Goal: Information Seeking & Learning: Find specific page/section

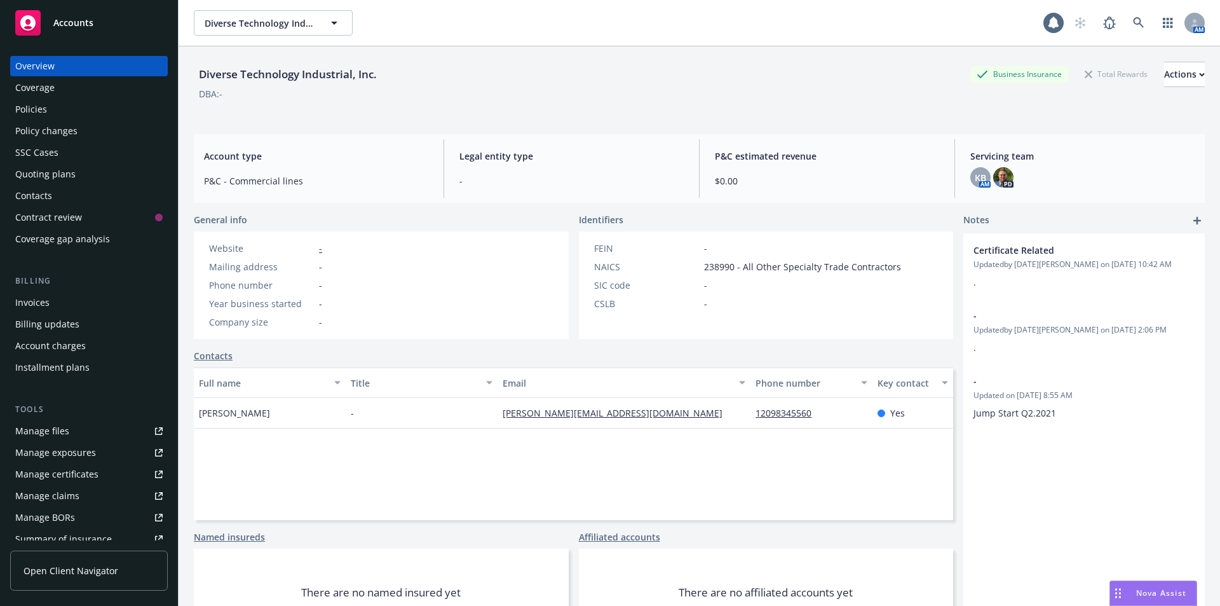
click at [68, 27] on span "Accounts" at bounding box center [73, 23] width 40 height 10
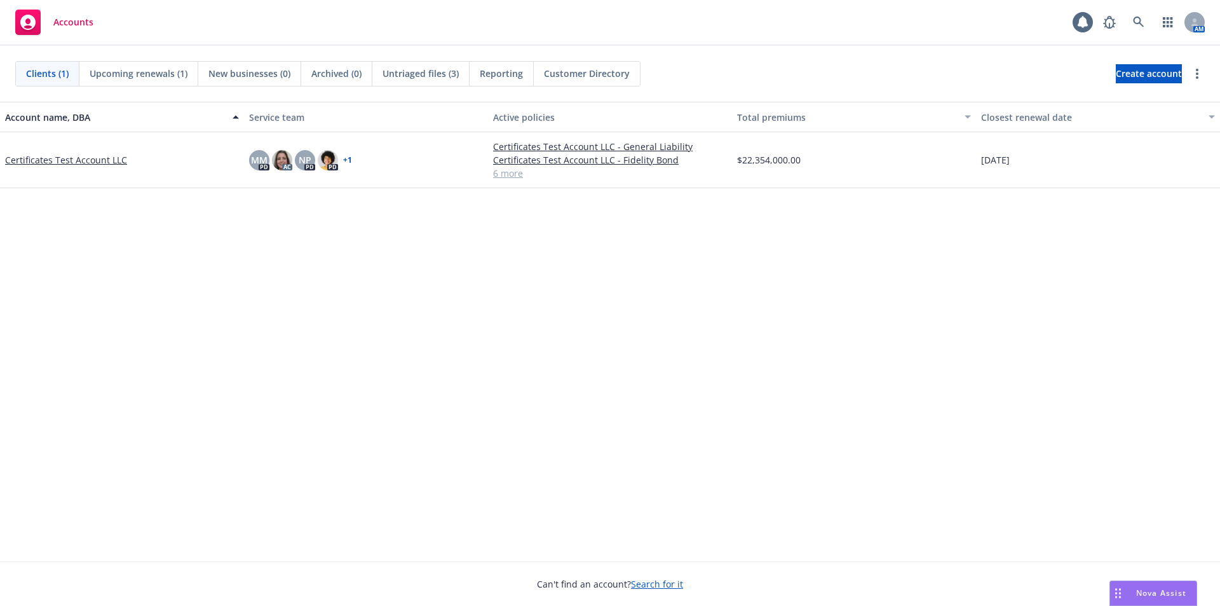
click at [51, 157] on link "Certificates Test Account LLC" at bounding box center [66, 159] width 122 height 13
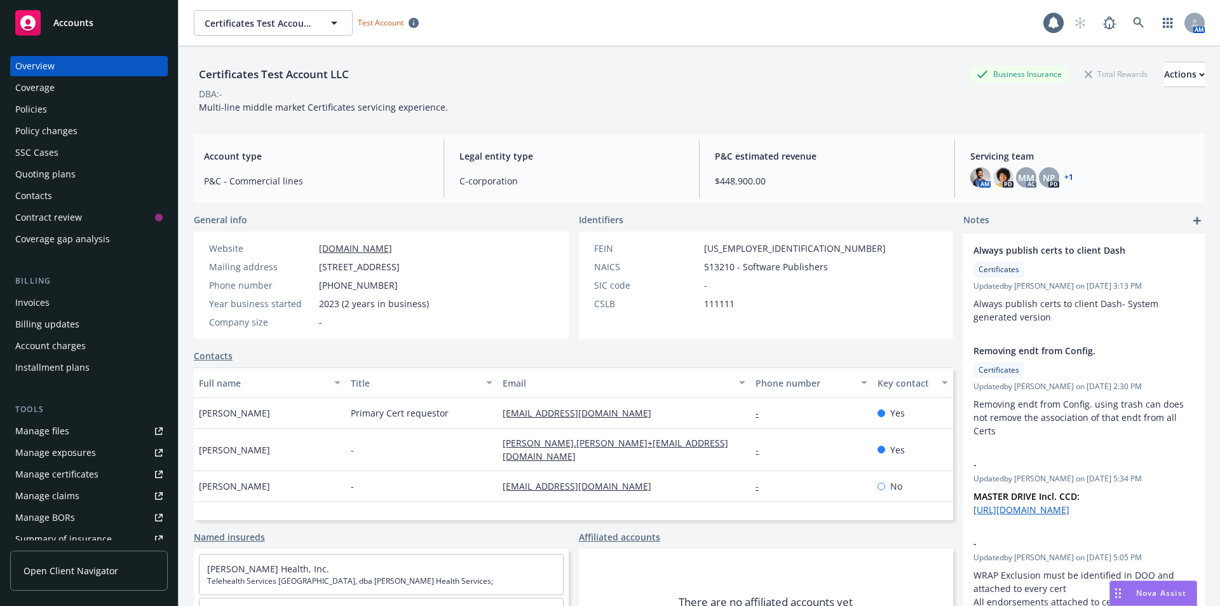
click at [85, 103] on div "Policies" at bounding box center [88, 109] width 147 height 20
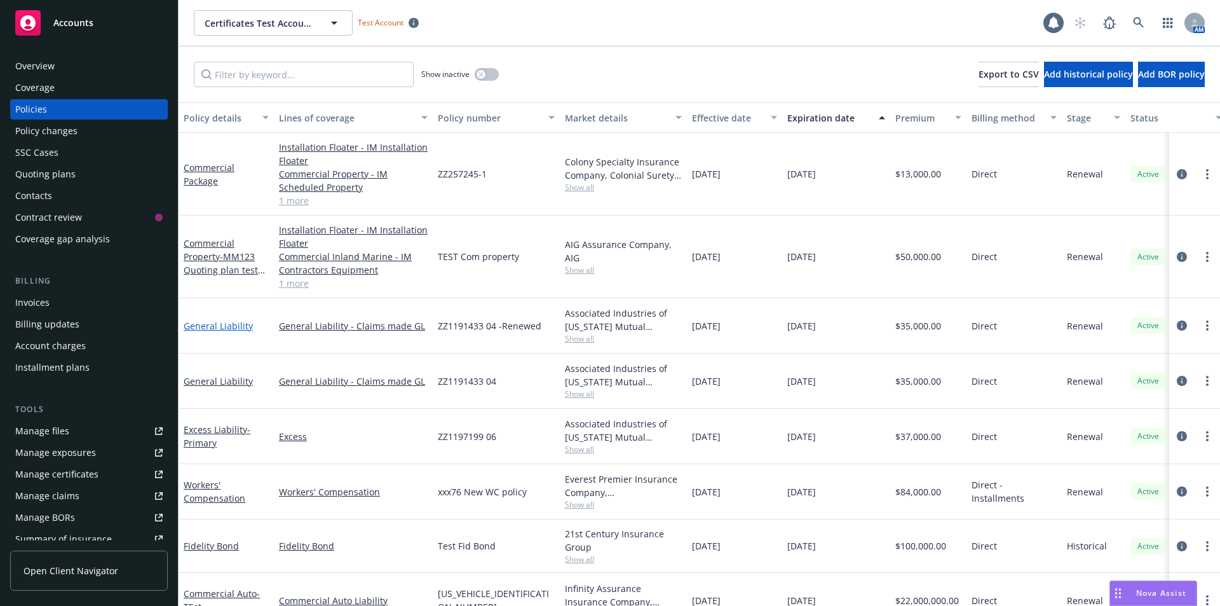
click at [224, 327] on link "General Liability" at bounding box center [218, 326] width 69 height 12
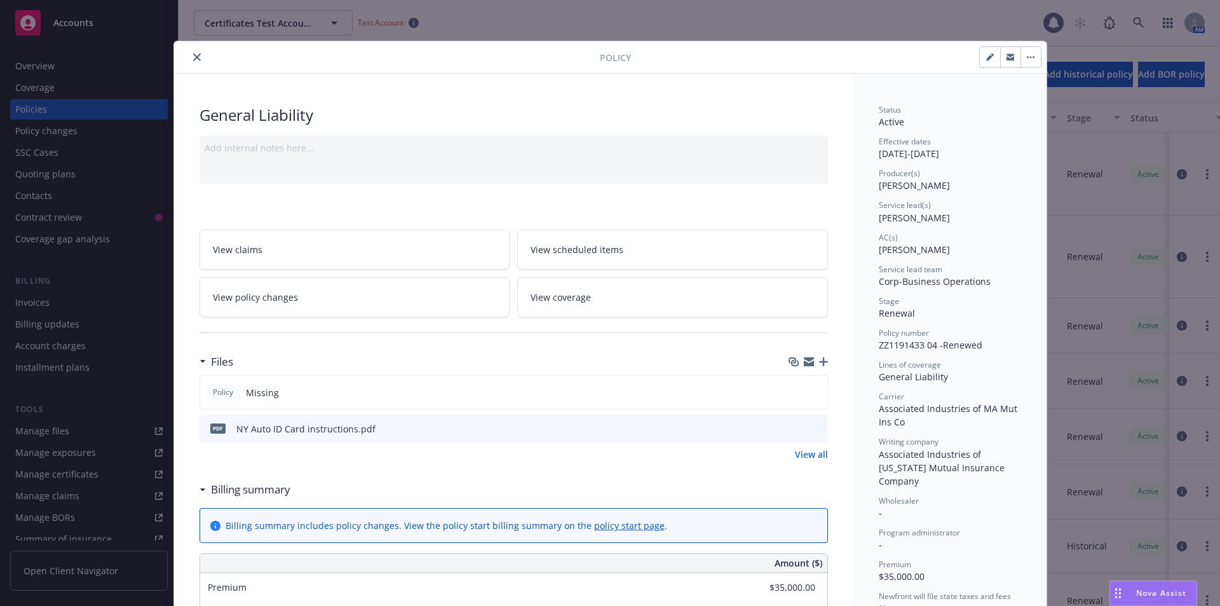
click at [558, 250] on span "View scheduled items" at bounding box center [577, 249] width 93 height 13
click at [193, 54] on icon "close" at bounding box center [197, 57] width 8 height 8
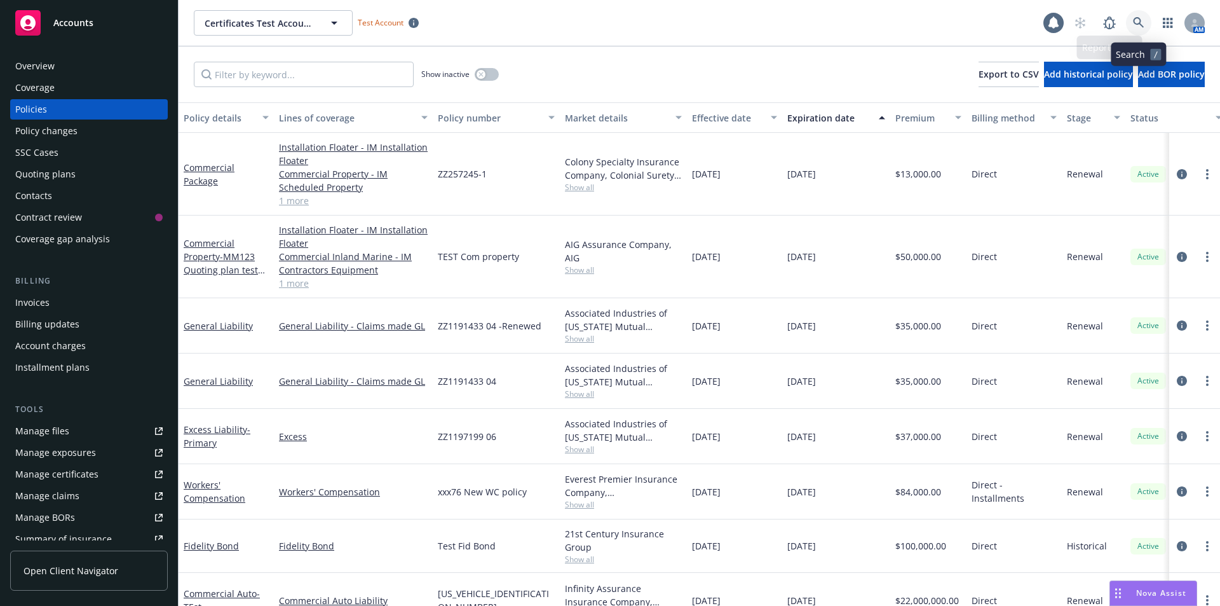
click at [1137, 25] on icon at bounding box center [1138, 22] width 11 height 11
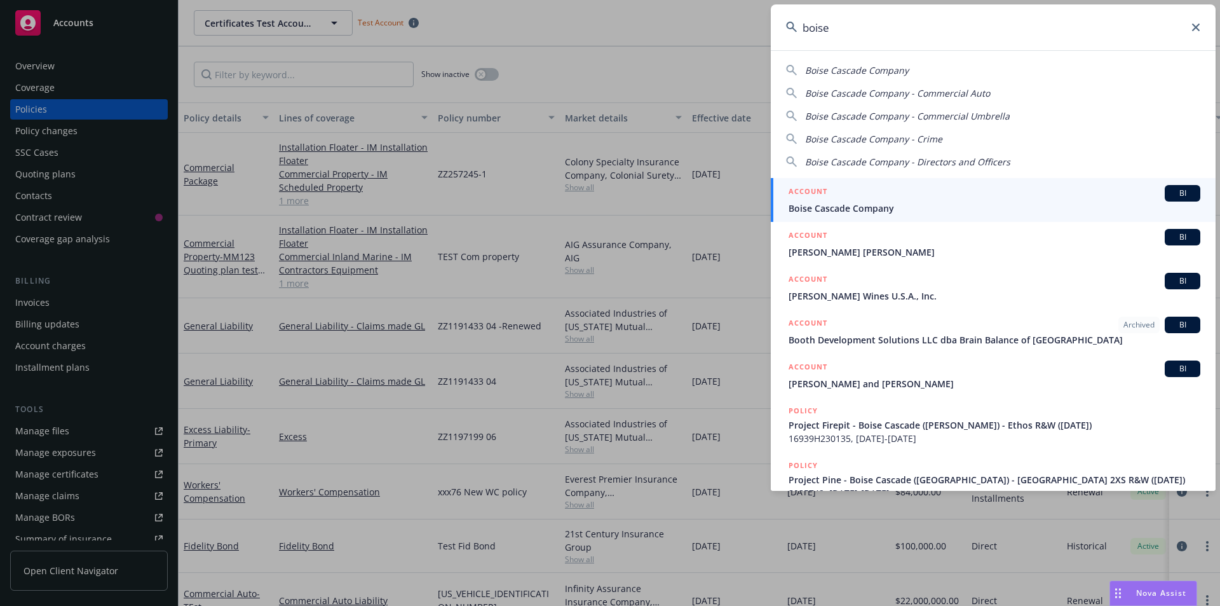
type input "boise"
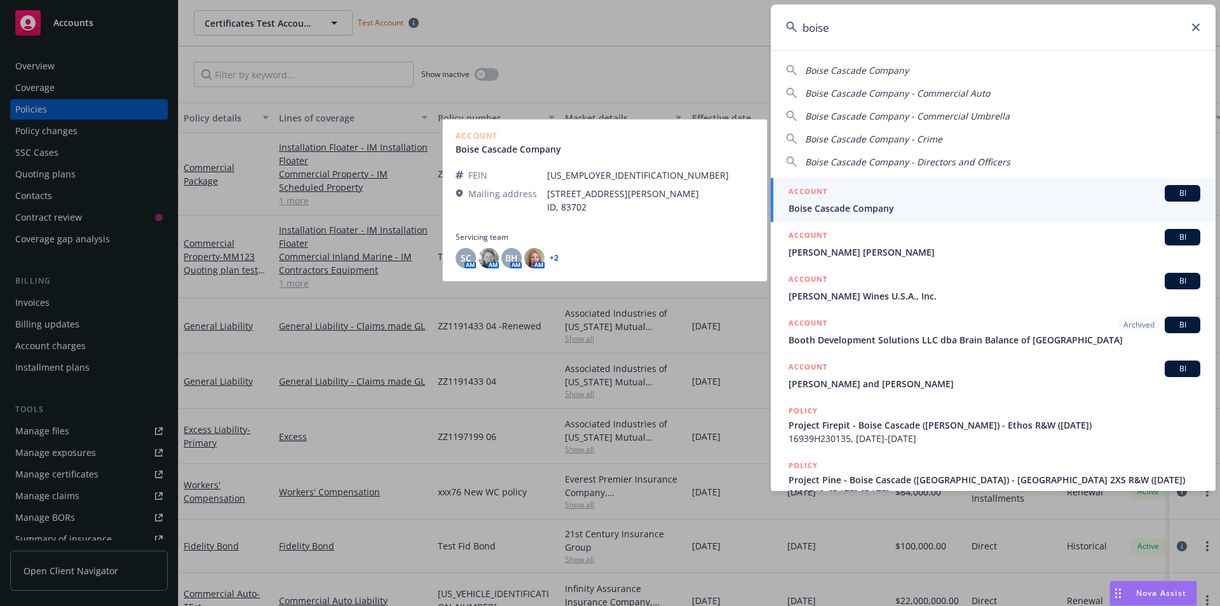
click at [885, 203] on span "Boise Cascade Company" at bounding box center [995, 207] width 412 height 13
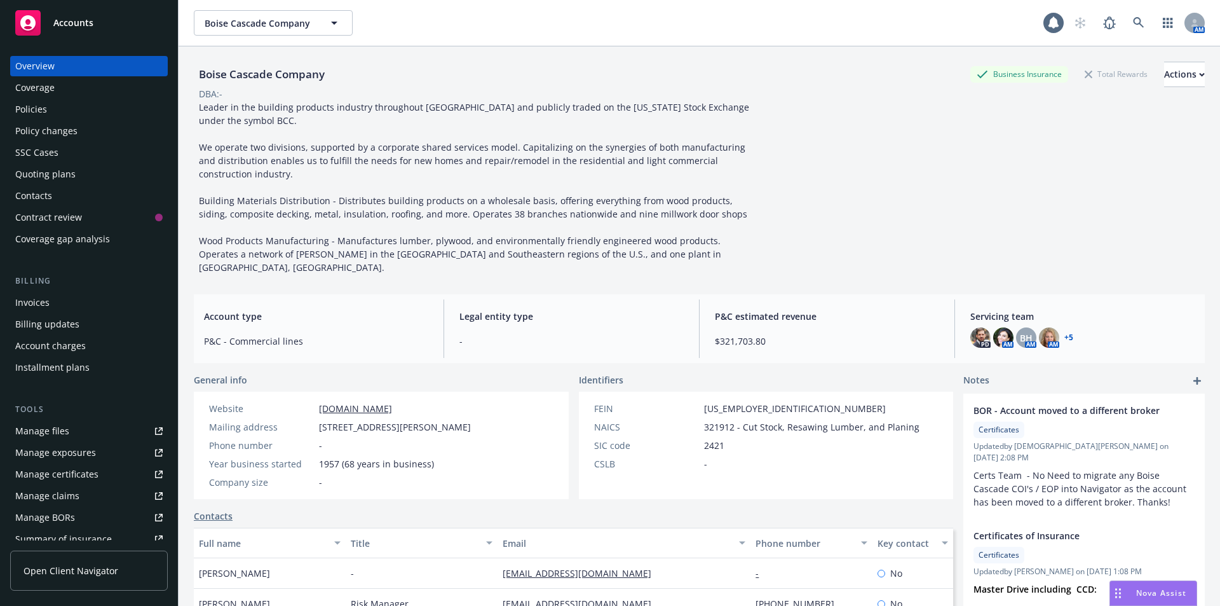
click at [38, 103] on div "Policies" at bounding box center [31, 109] width 32 height 20
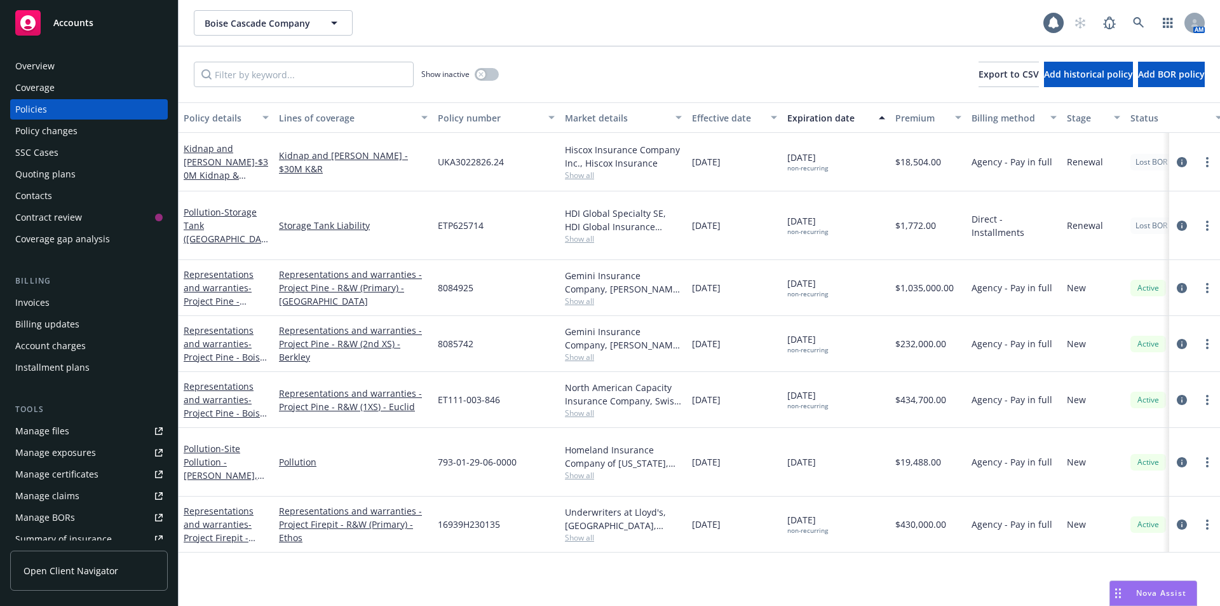
click at [199, 442] on div "Pollution - Site Pollution - [GEOGRAPHIC_DATA], [GEOGRAPHIC_DATA]" at bounding box center [226, 462] width 85 height 40
click at [202, 442] on link "Pollution - Site Pollution - [GEOGRAPHIC_DATA], [GEOGRAPHIC_DATA]" at bounding box center [224, 474] width 80 height 65
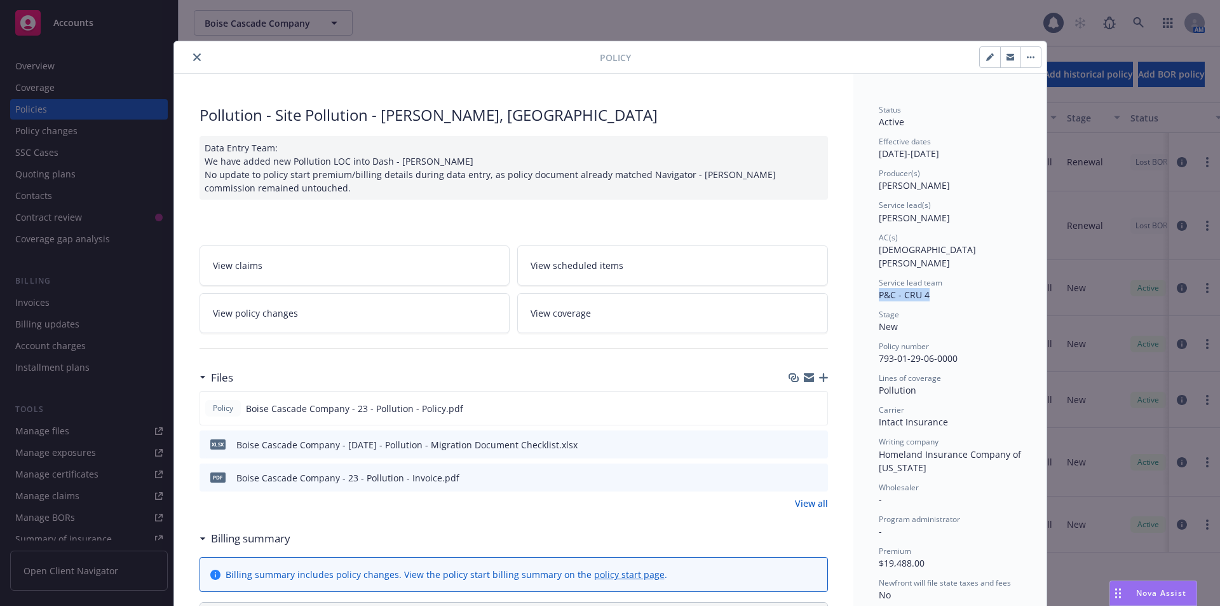
drag, startPoint x: 869, startPoint y: 278, endPoint x: 926, endPoint y: 282, distance: 57.3
click at [957, 316] on div "Stage New" at bounding box center [950, 321] width 142 height 24
click at [193, 58] on icon "close" at bounding box center [197, 57] width 8 height 8
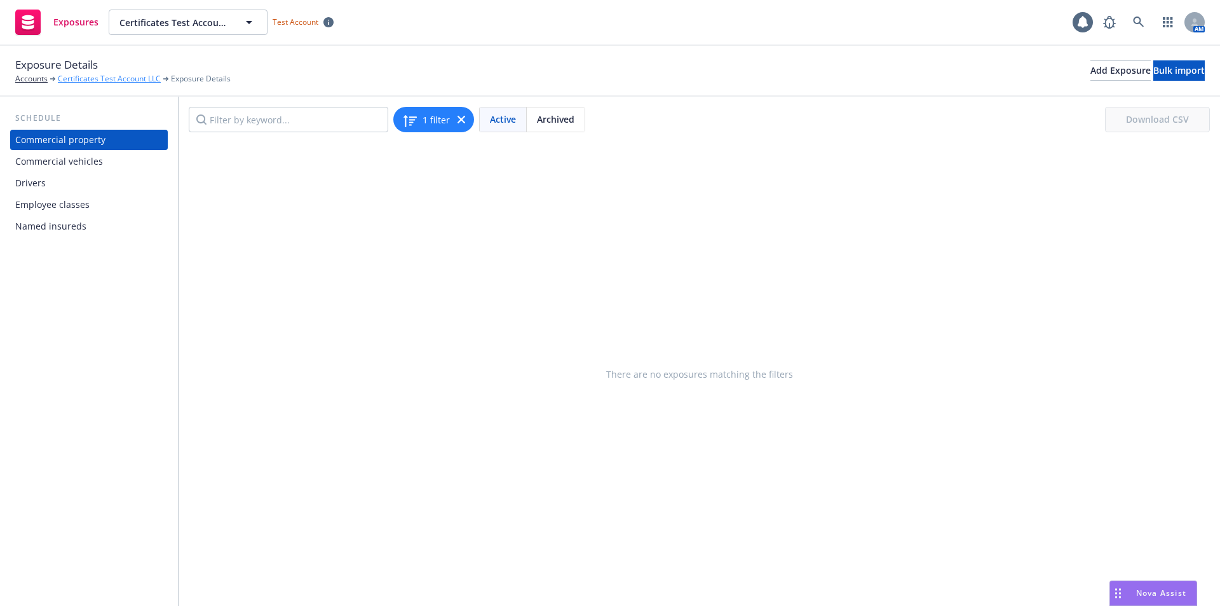
click at [85, 83] on link "Certificates Test Account LLC" at bounding box center [109, 78] width 103 height 11
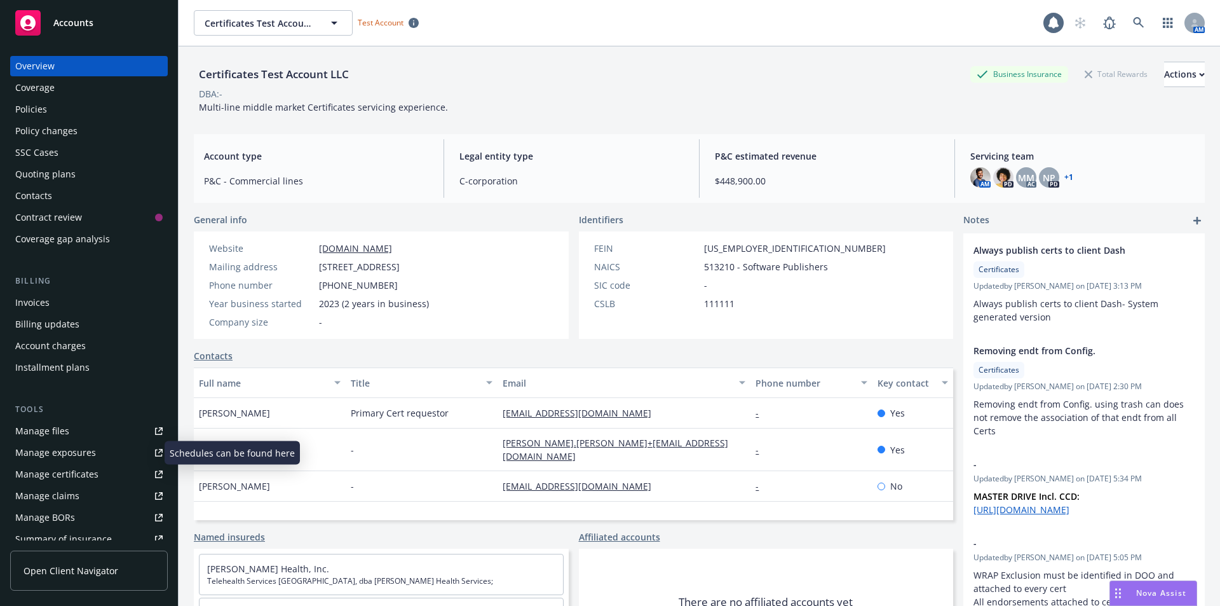
click at [95, 449] on link "Manage exposures" at bounding box center [89, 452] width 158 height 20
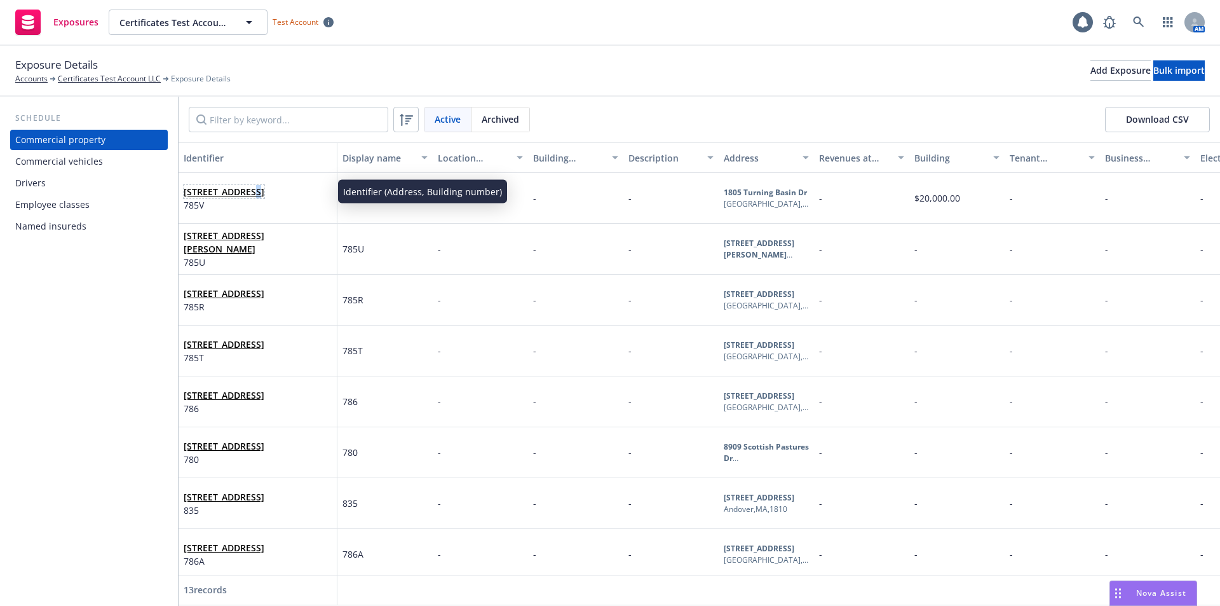
click at [249, 189] on link "1805 Turning Basin Dr, Houston, TX, 77029, USA" at bounding box center [224, 192] width 81 height 12
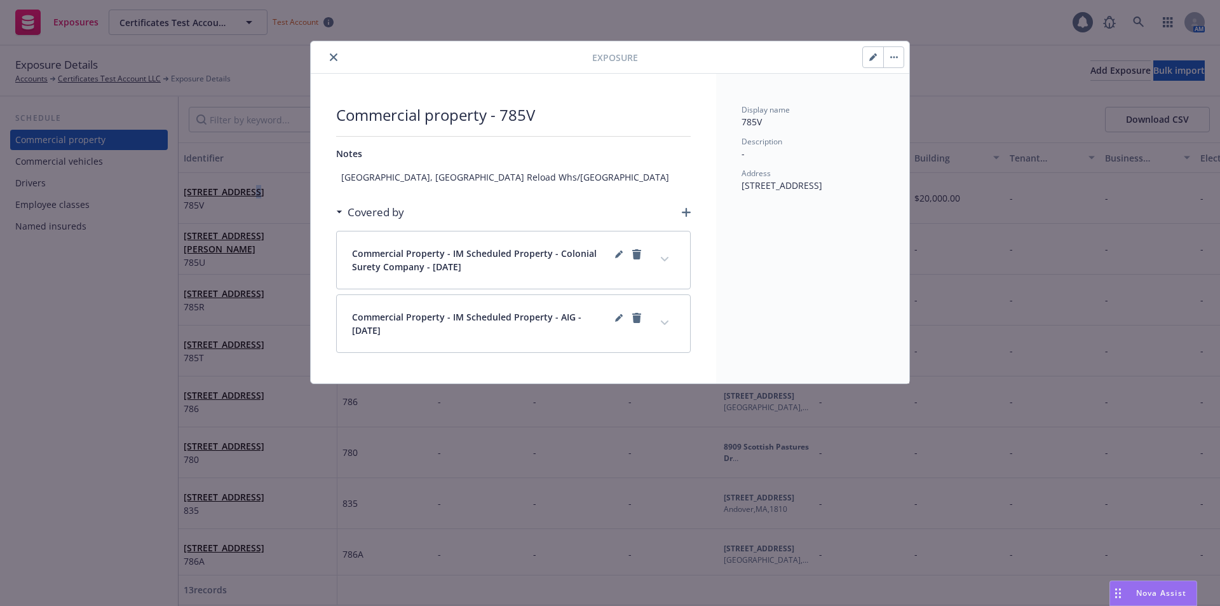
click at [871, 61] on button "button" at bounding box center [873, 57] width 20 height 20
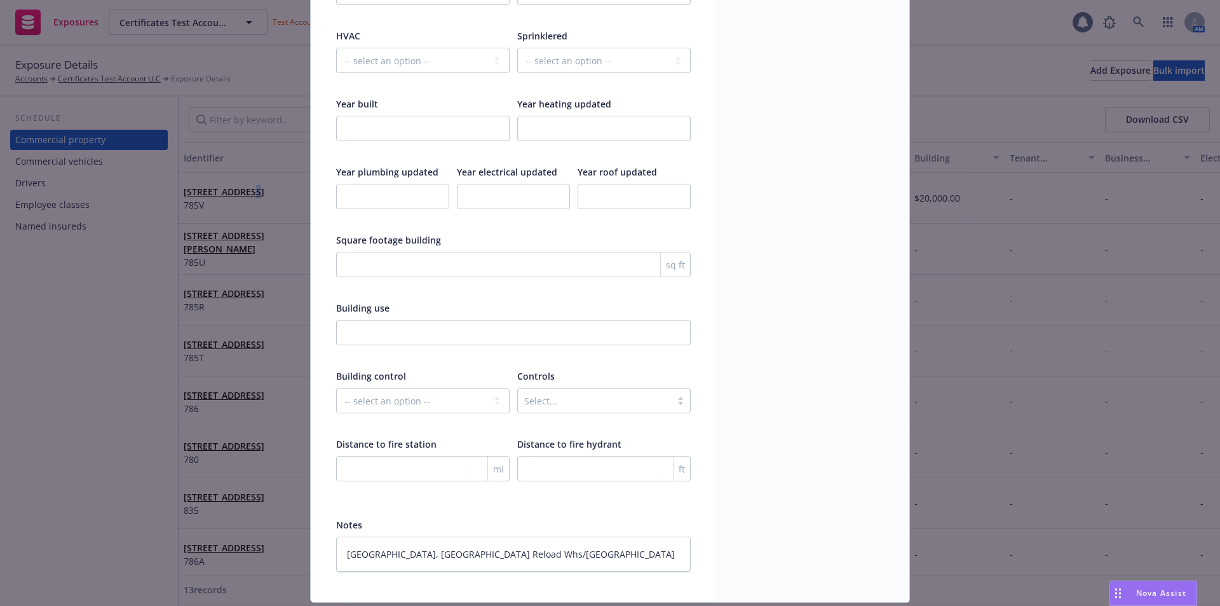
scroll to position [1881, 0]
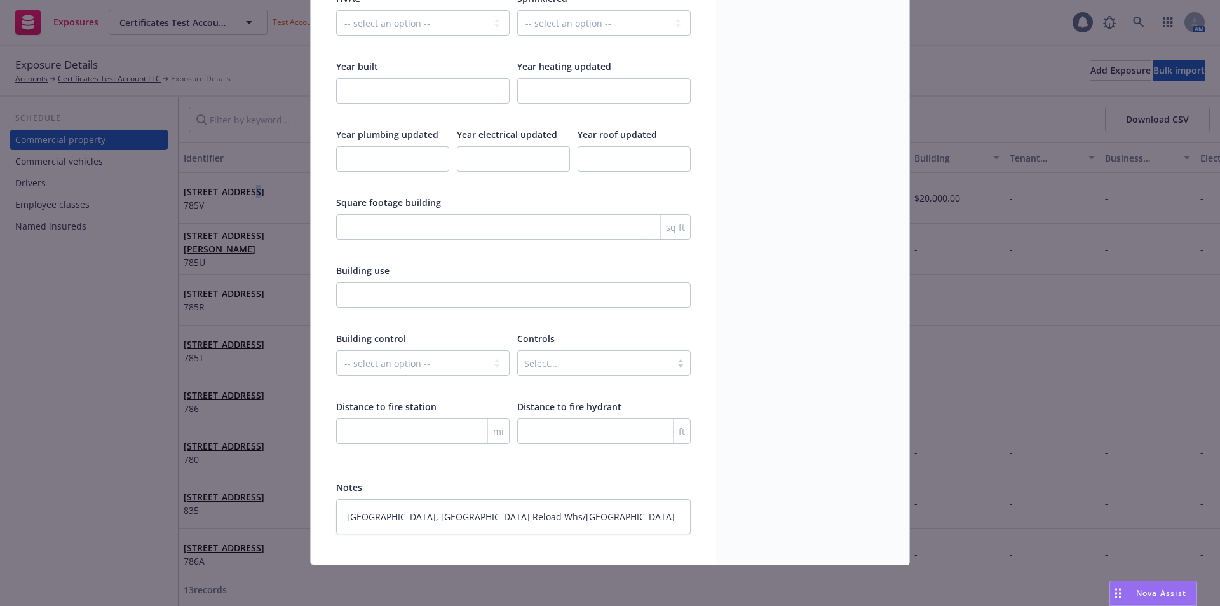
type textarea "x"
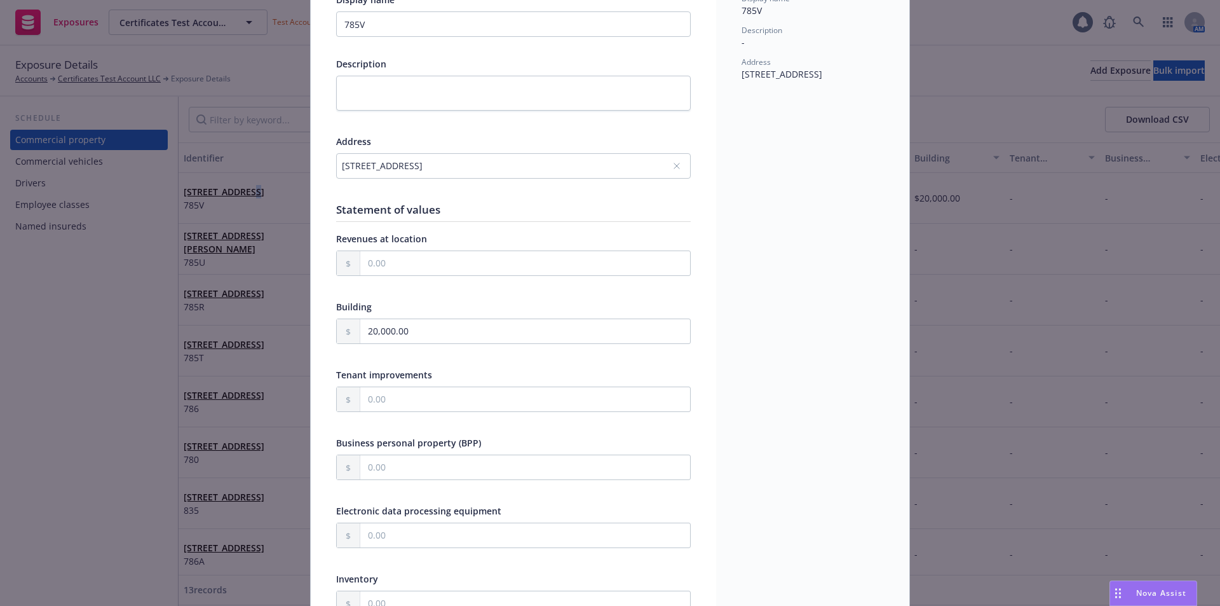
scroll to position [0, 0]
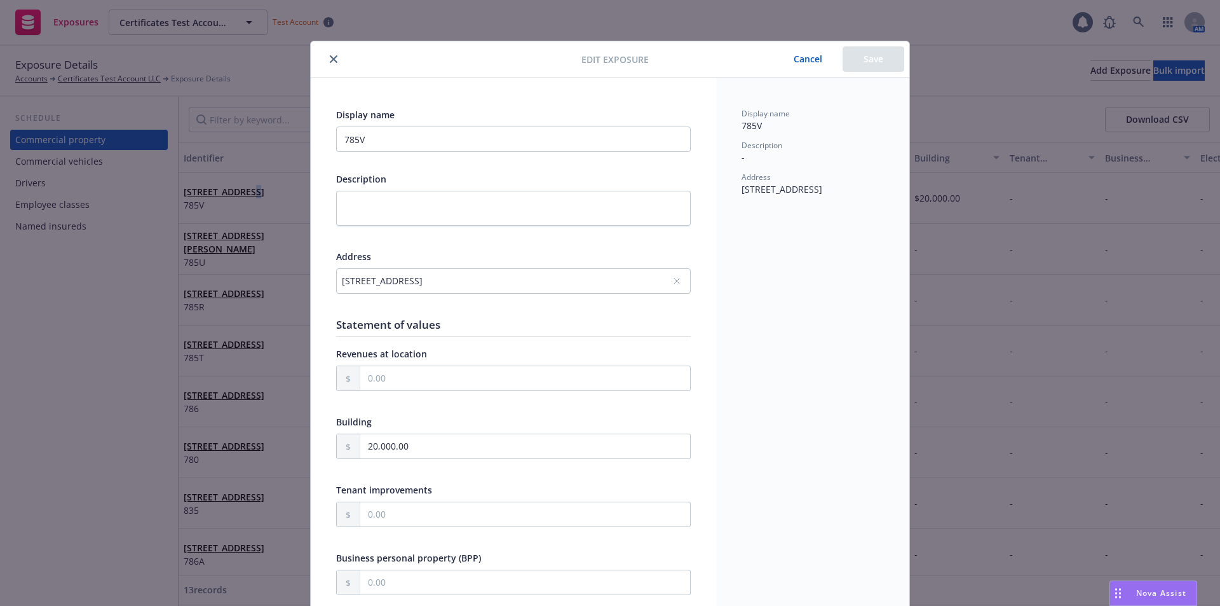
click at [331, 57] on icon "close" at bounding box center [334, 59] width 8 height 8
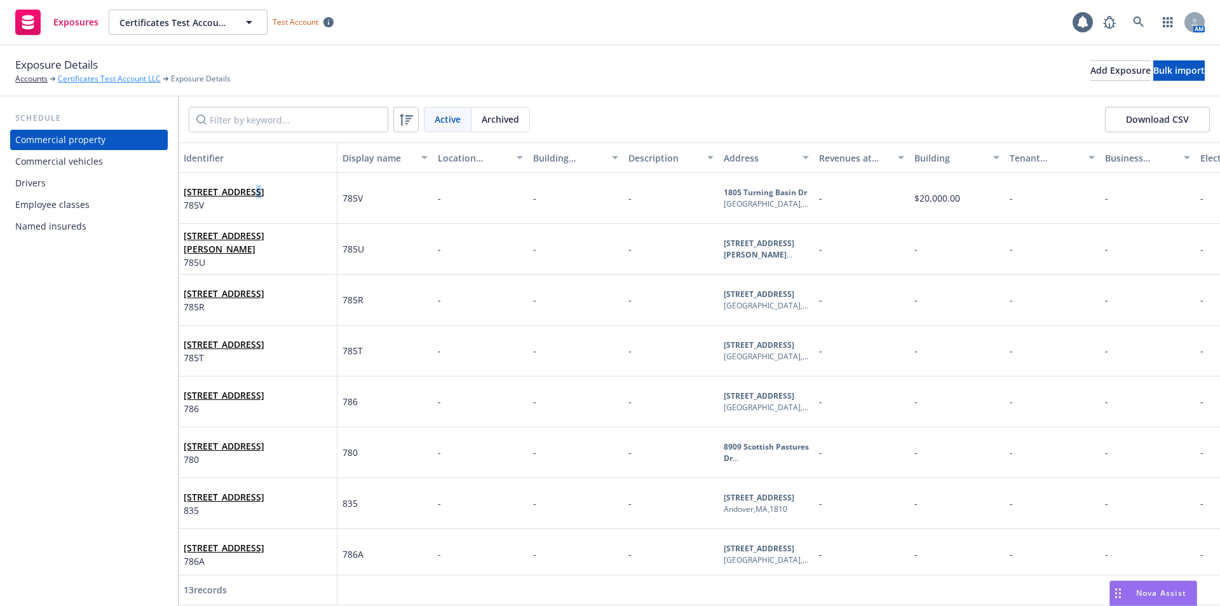
click at [99, 78] on link "Certificates Test Account LLC" at bounding box center [109, 78] width 103 height 11
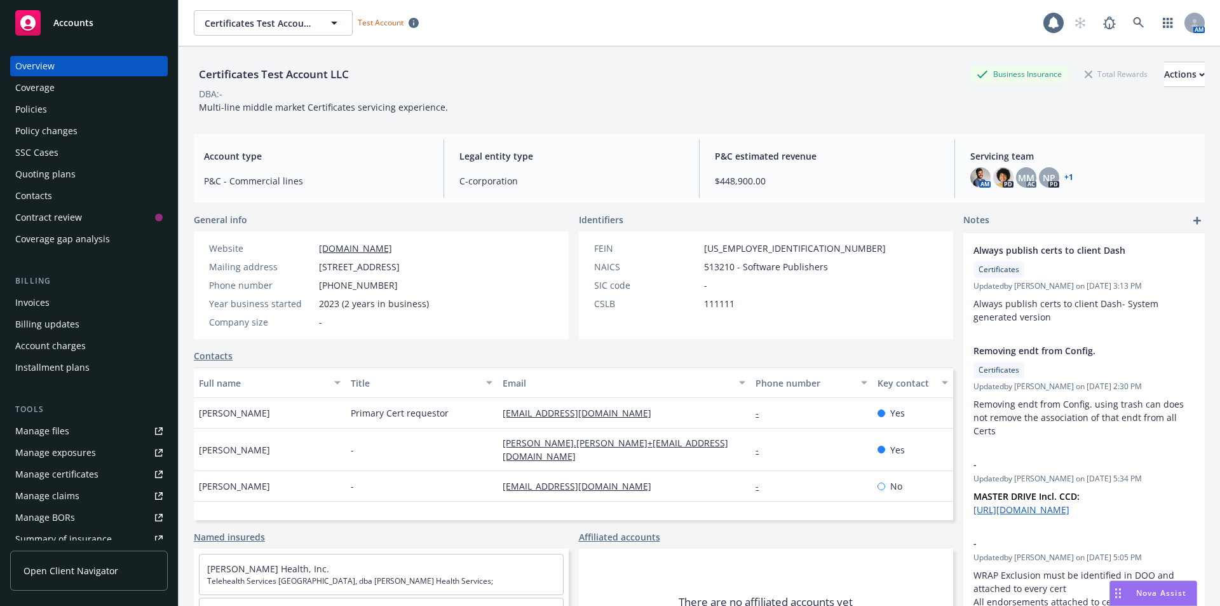
click at [58, 106] on div "Policies" at bounding box center [88, 109] width 147 height 20
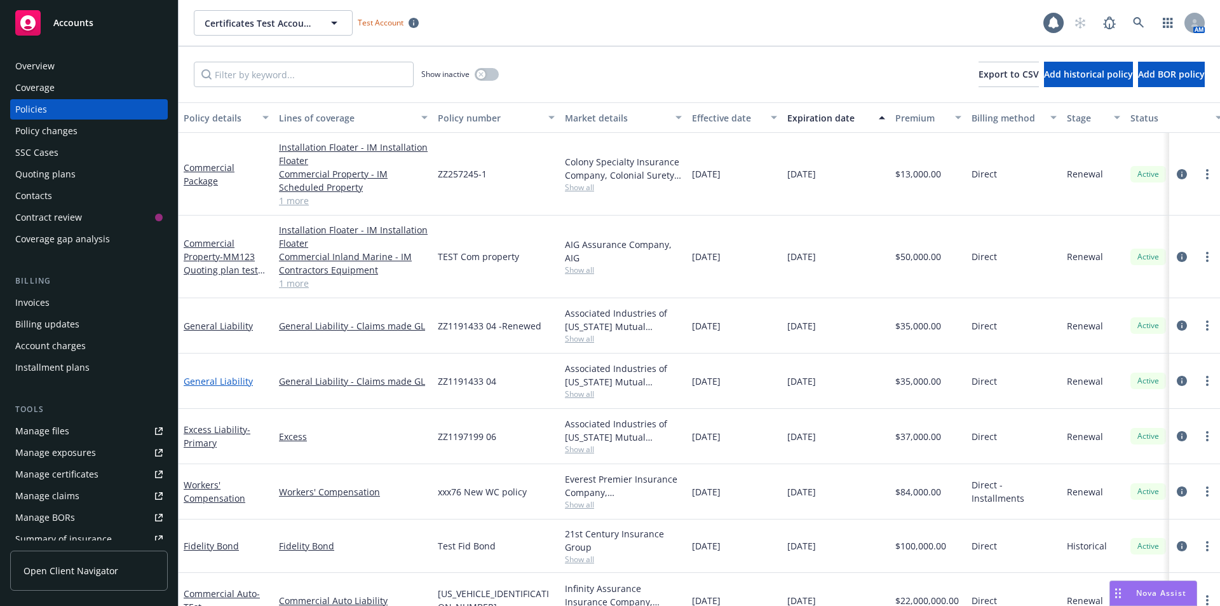
click at [205, 380] on link "General Liability" at bounding box center [218, 381] width 69 height 12
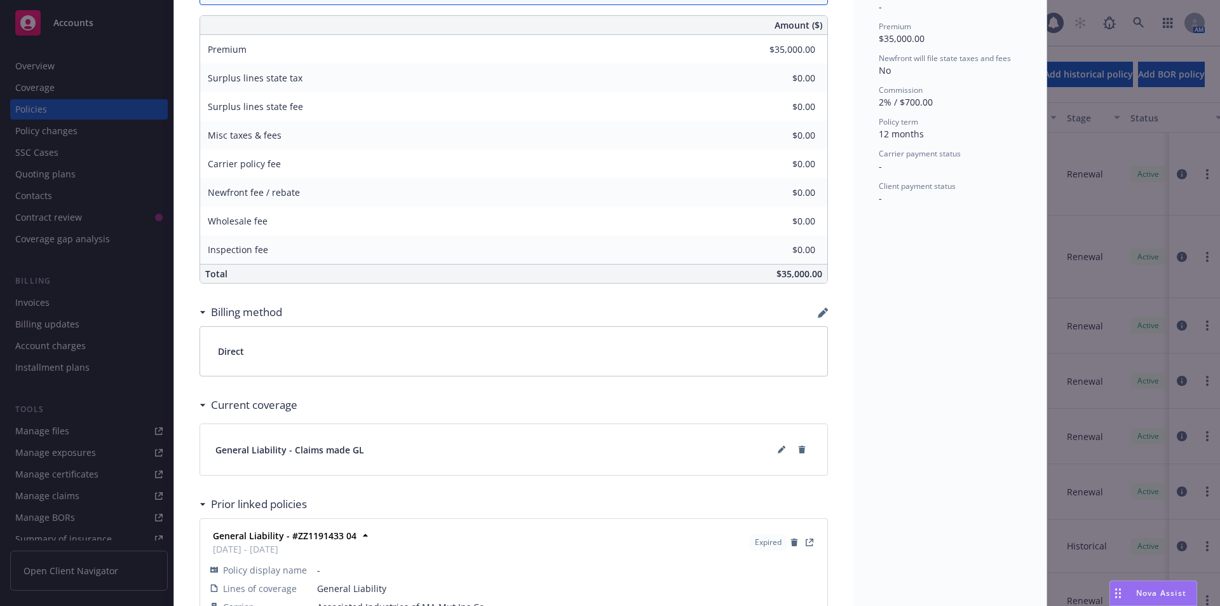
scroll to position [631, 0]
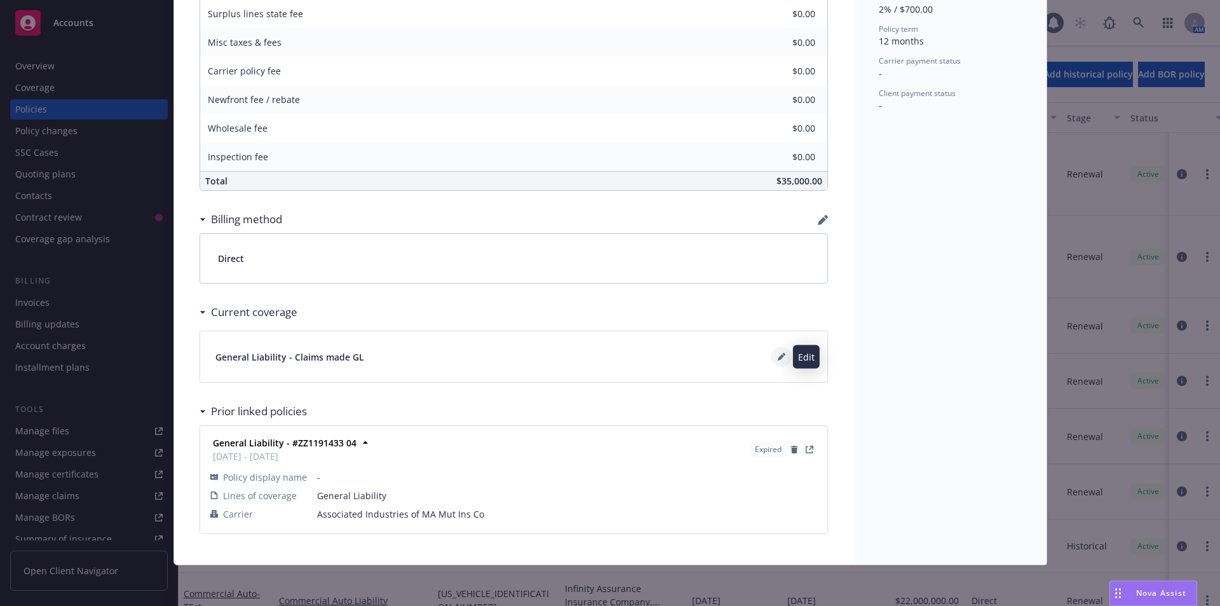
click at [772, 353] on button at bounding box center [782, 356] width 20 height 20
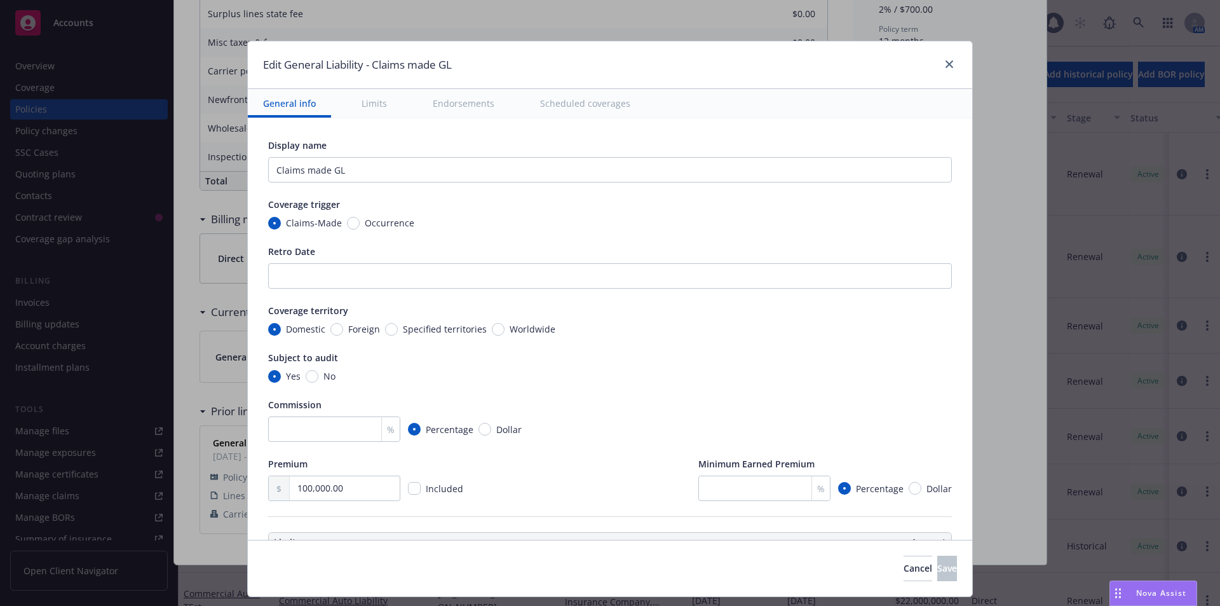
click at [618, 107] on button "Scheduled coverages" at bounding box center [585, 103] width 121 height 29
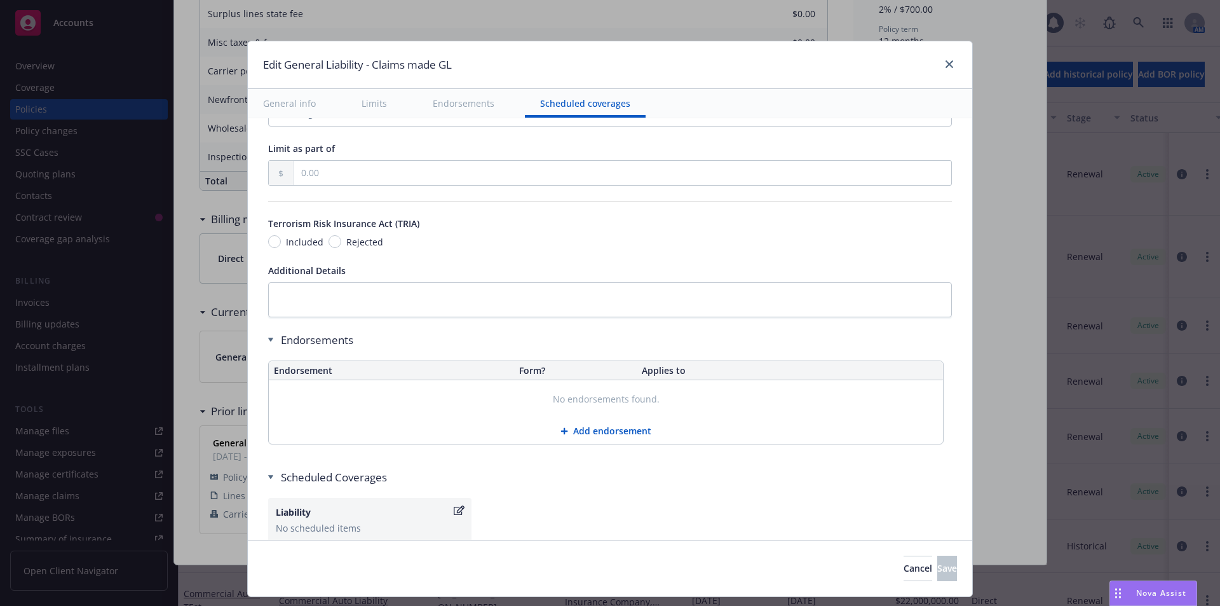
scroll to position [1589, 0]
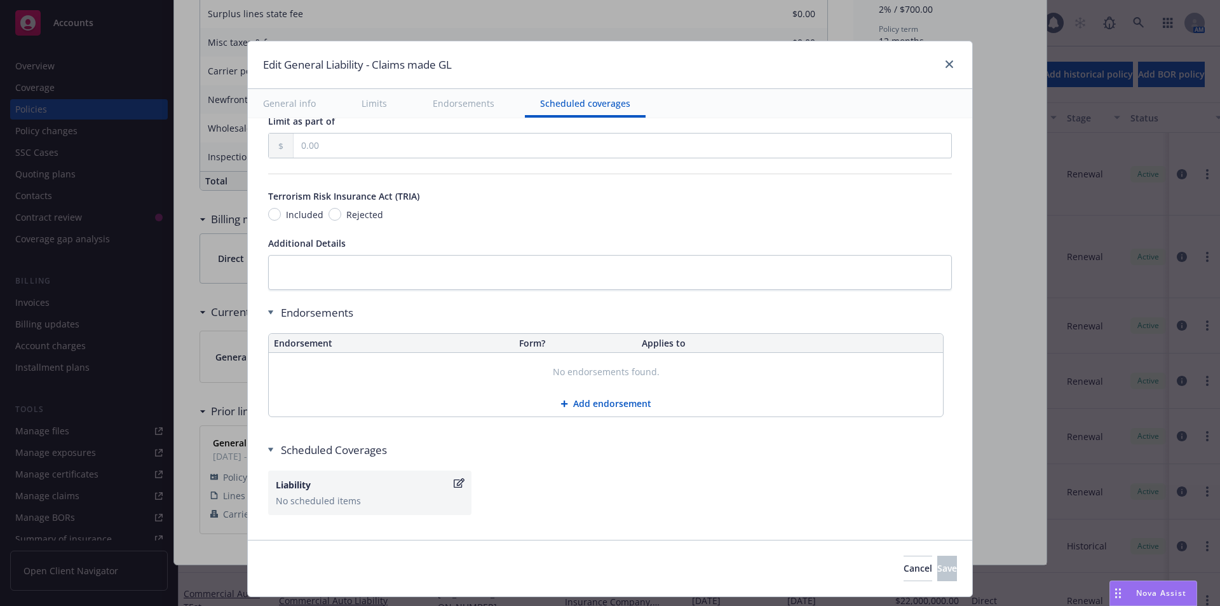
click at [454, 482] on icon "button" at bounding box center [459, 483] width 11 height 10
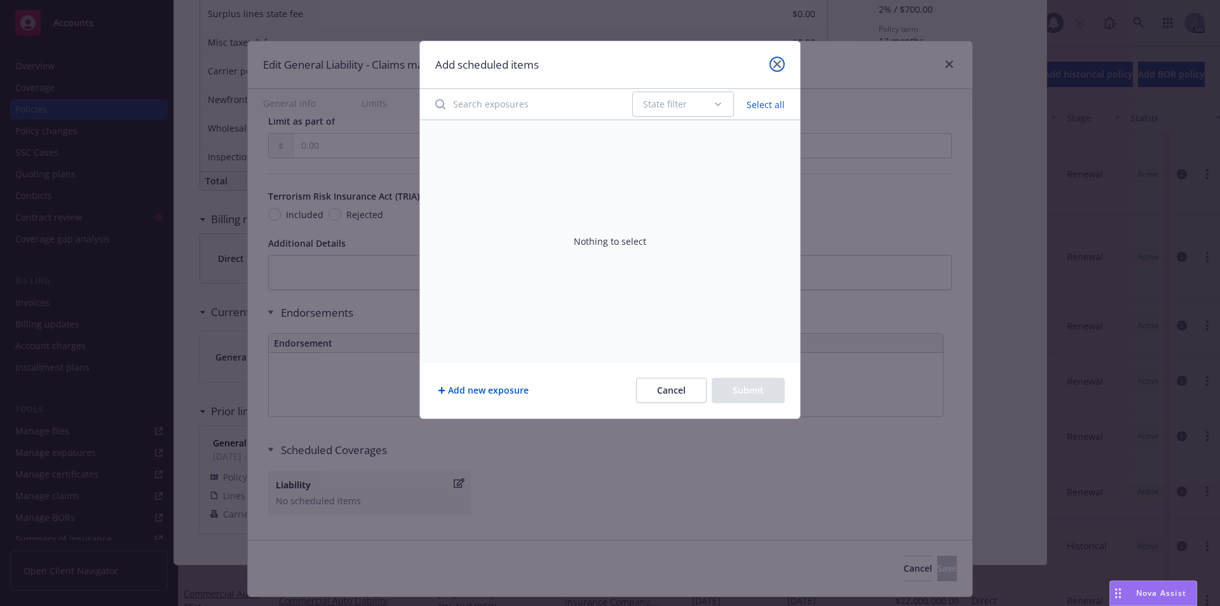
click at [776, 64] on icon "close" at bounding box center [778, 64] width 8 height 8
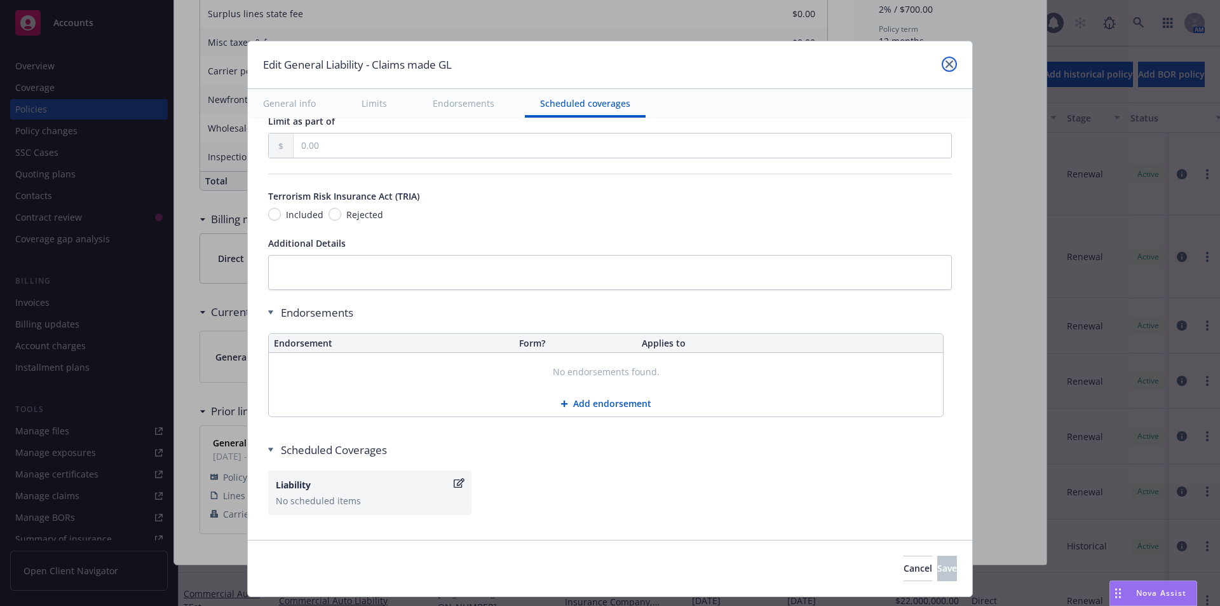
click at [946, 64] on icon "close" at bounding box center [950, 64] width 8 height 8
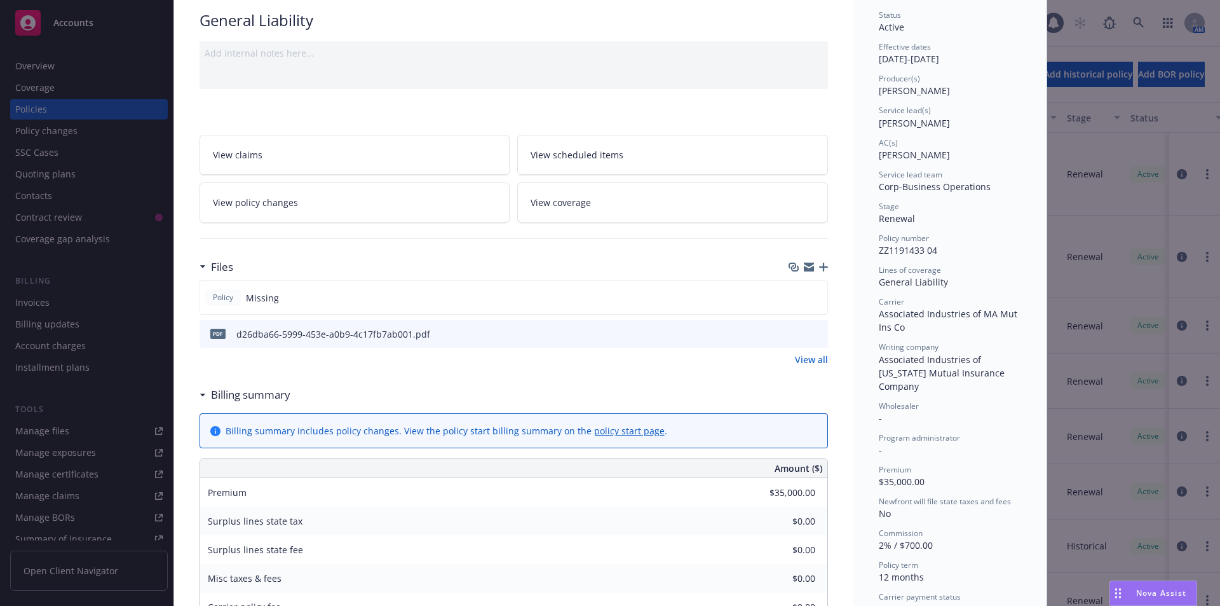
scroll to position [0, 0]
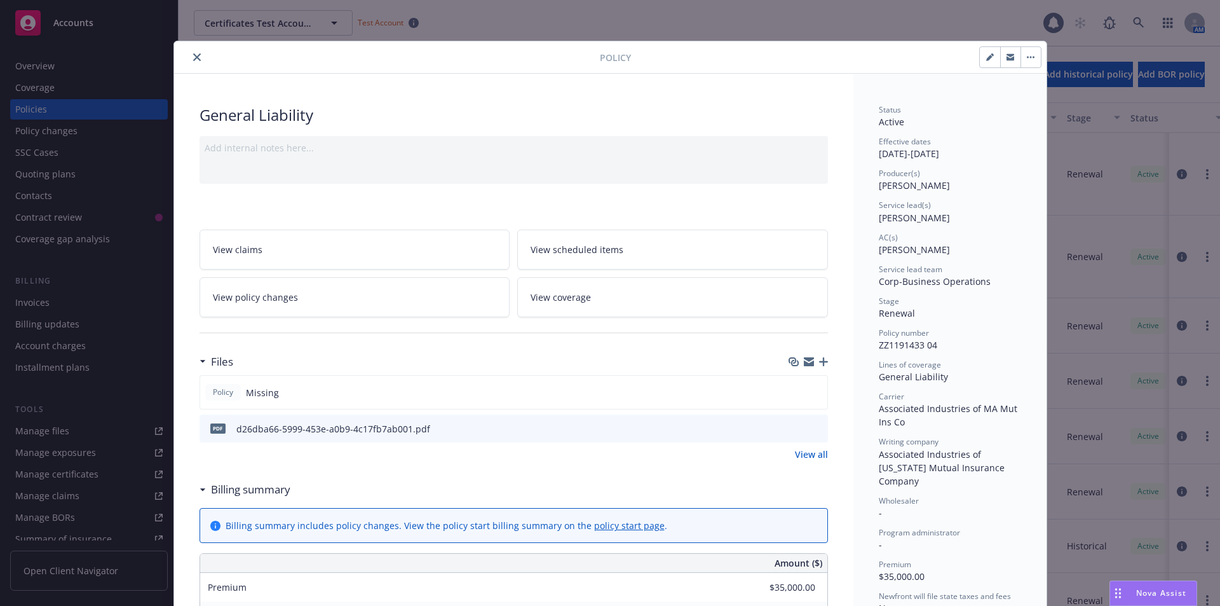
click at [193, 56] on icon "close" at bounding box center [197, 57] width 8 height 8
